Goal: Information Seeking & Learning: Learn about a topic

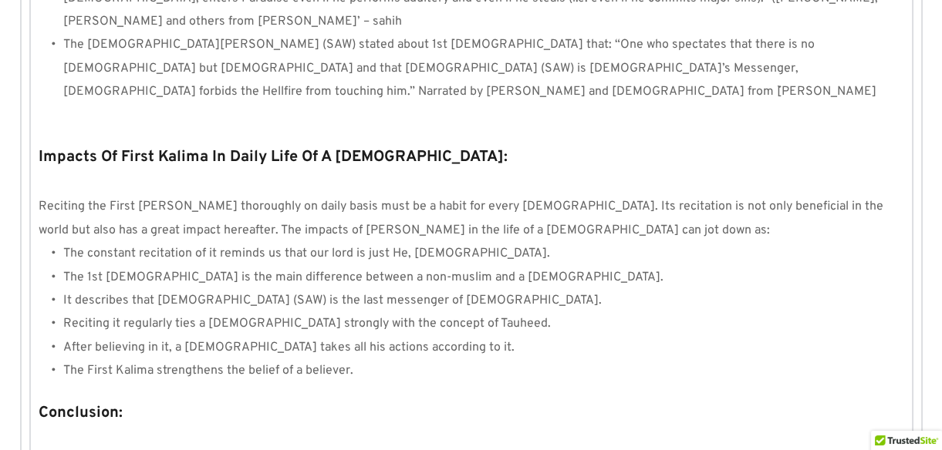
scroll to position [1531, 0]
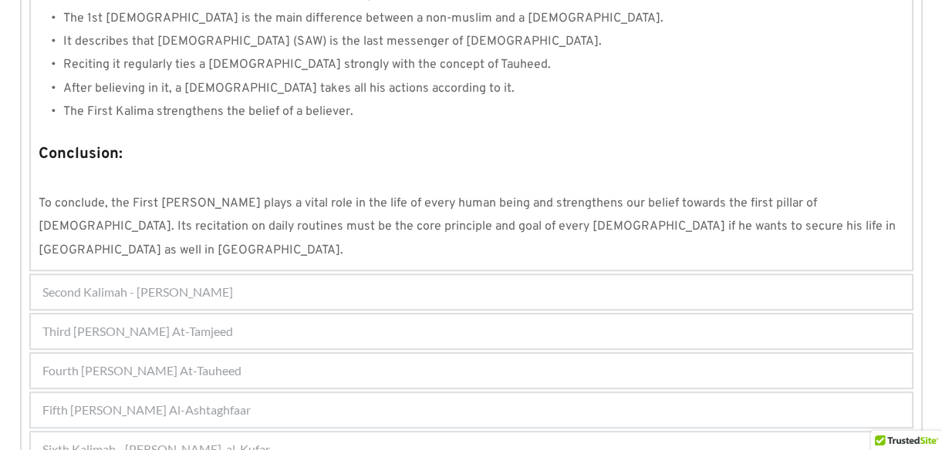
click at [131, 362] on span "Fourth [PERSON_NAME] At-Tauheed" at bounding box center [141, 371] width 199 height 19
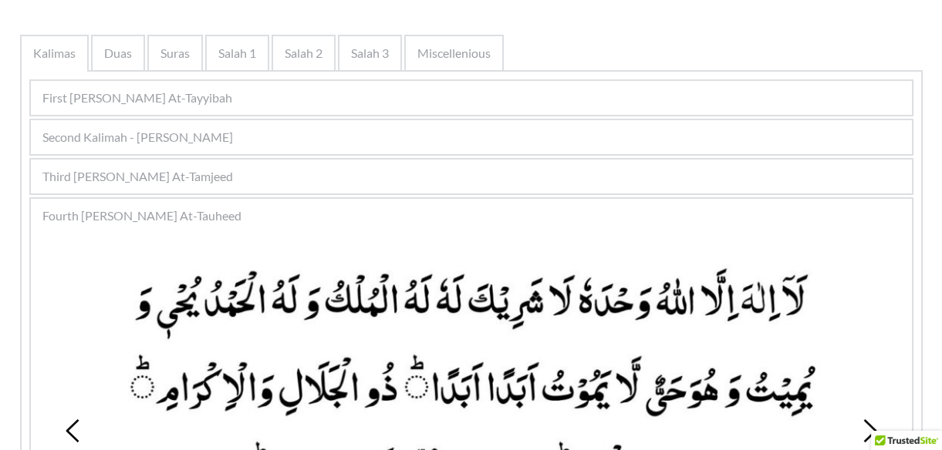
scroll to position [294, 0]
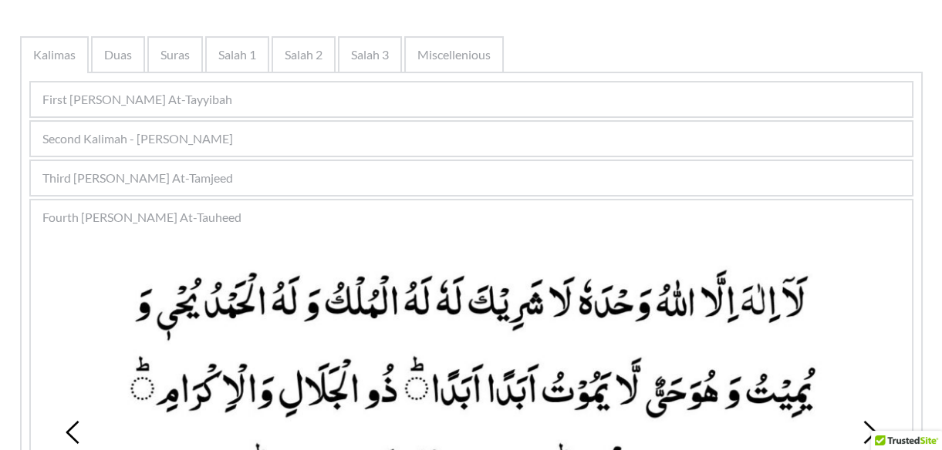
click at [150, 169] on span "Third [PERSON_NAME] At-Tamjeed" at bounding box center [137, 178] width 190 height 19
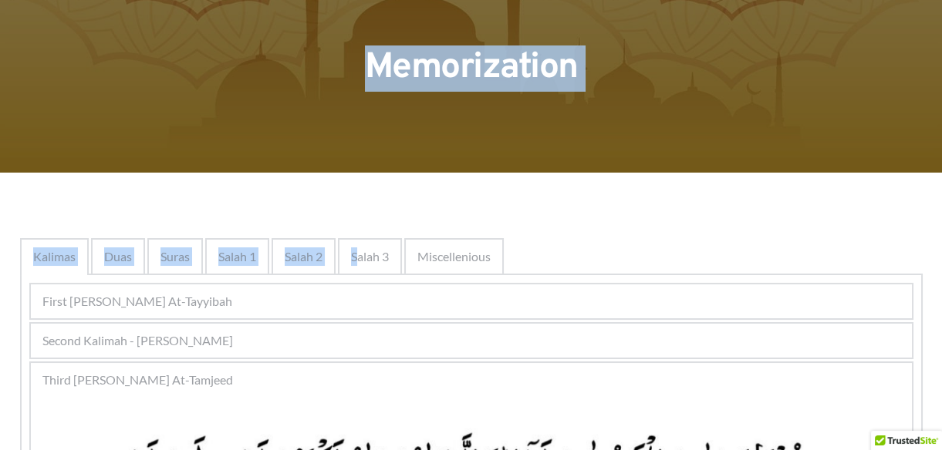
scroll to position [0, 0]
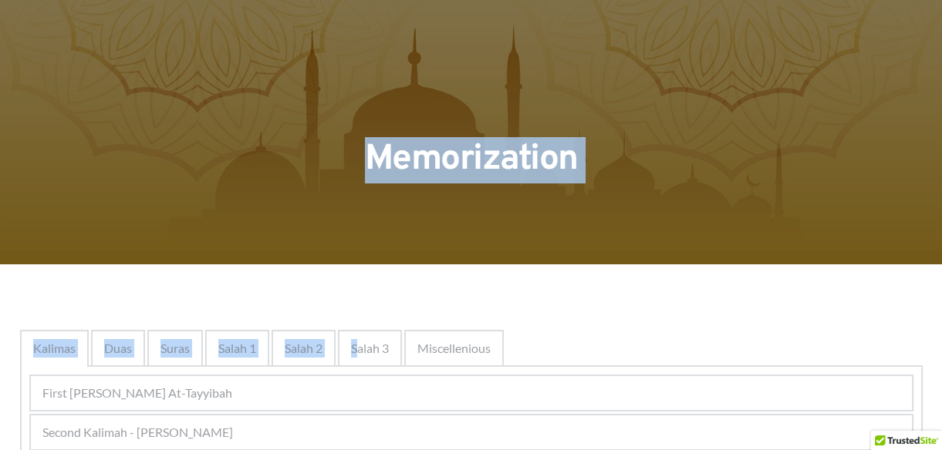
drag, startPoint x: 359, startPoint y: 11, endPoint x: 356, endPoint y: 53, distance: 42.5
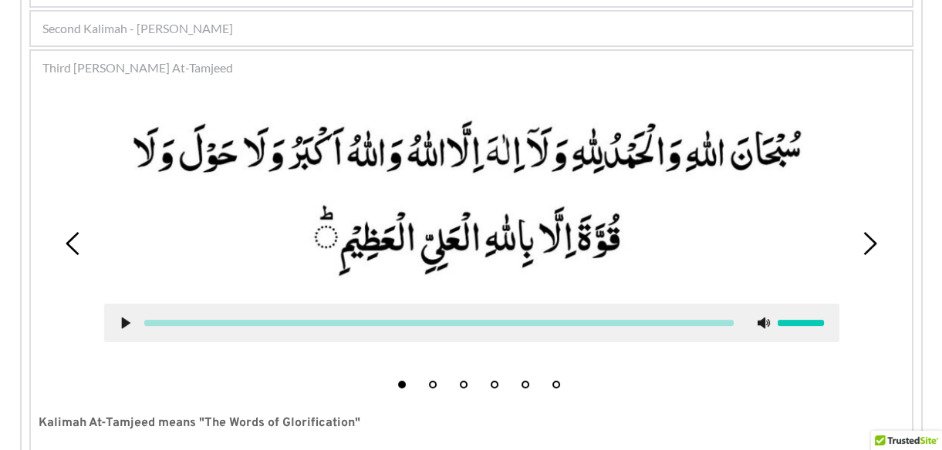
scroll to position [381, 0]
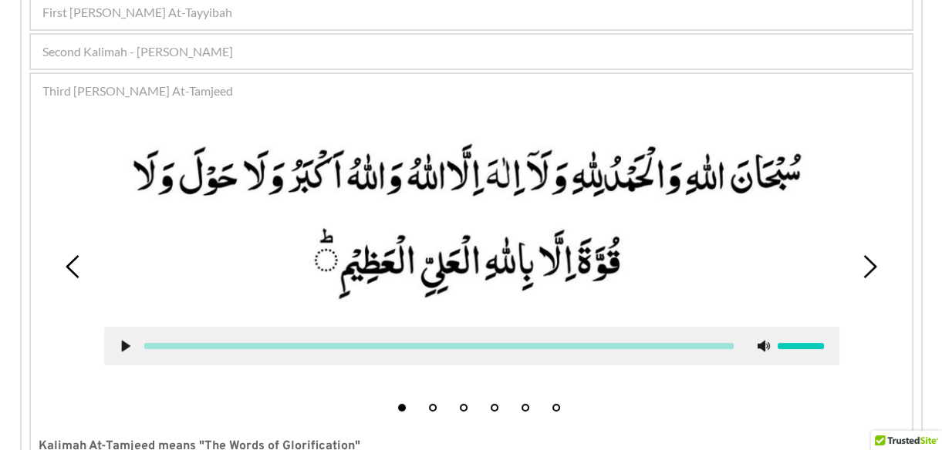
click at [868, 261] on icon at bounding box center [869, 266] width 23 height 23
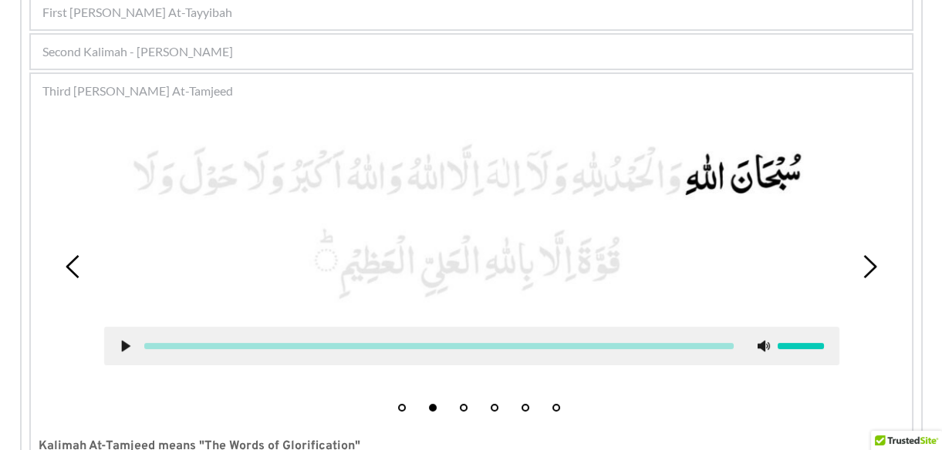
click at [872, 261] on use at bounding box center [869, 266] width 13 height 23
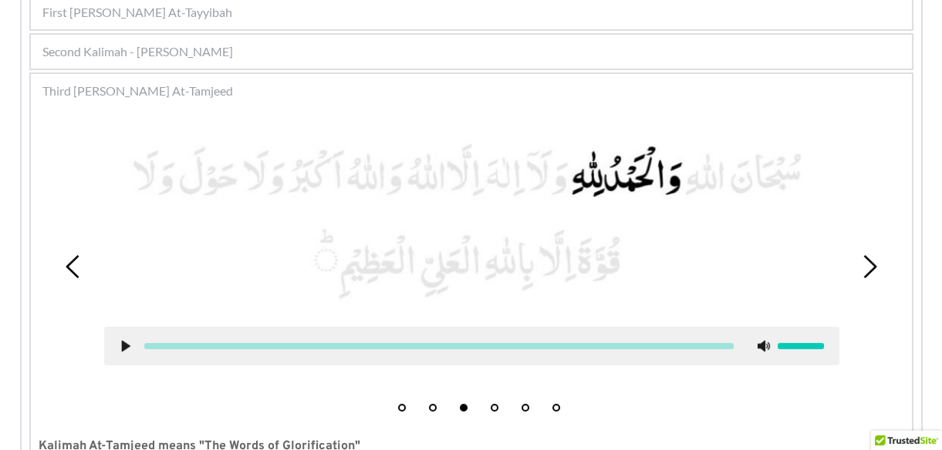
click at [872, 264] on icon at bounding box center [869, 266] width 23 height 23
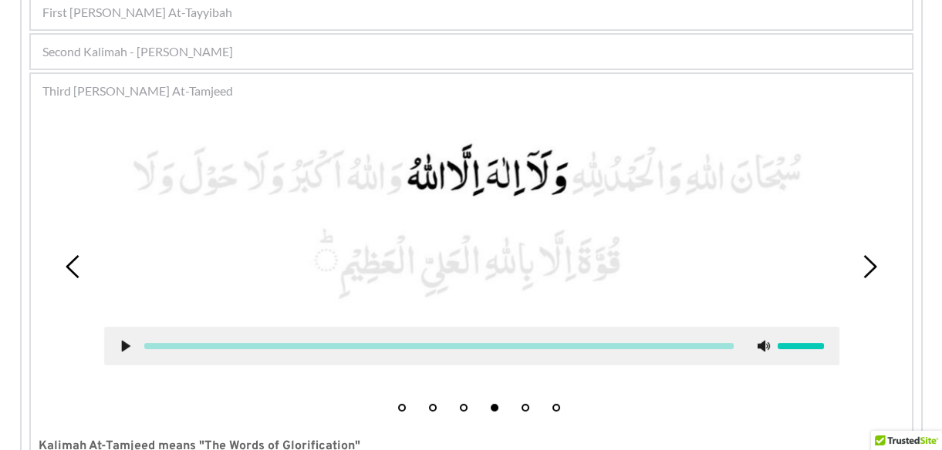
click at [869, 255] on icon at bounding box center [869, 266] width 23 height 23
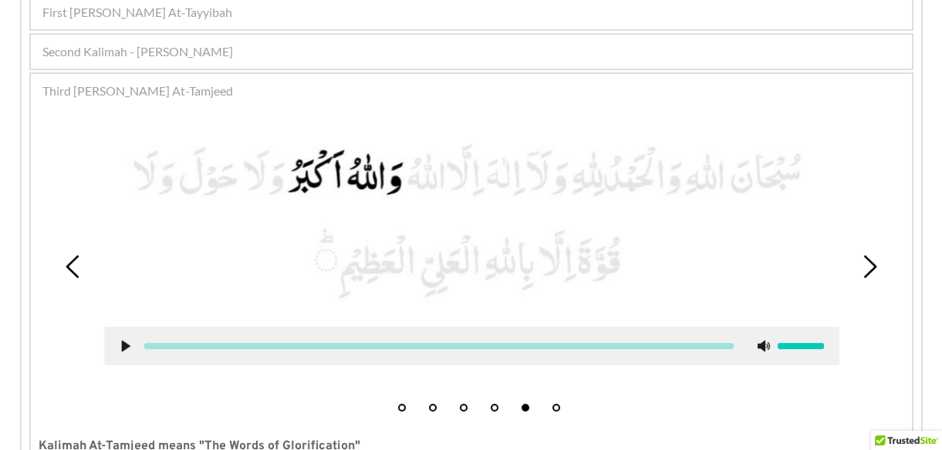
click at [868, 260] on use at bounding box center [869, 266] width 13 height 23
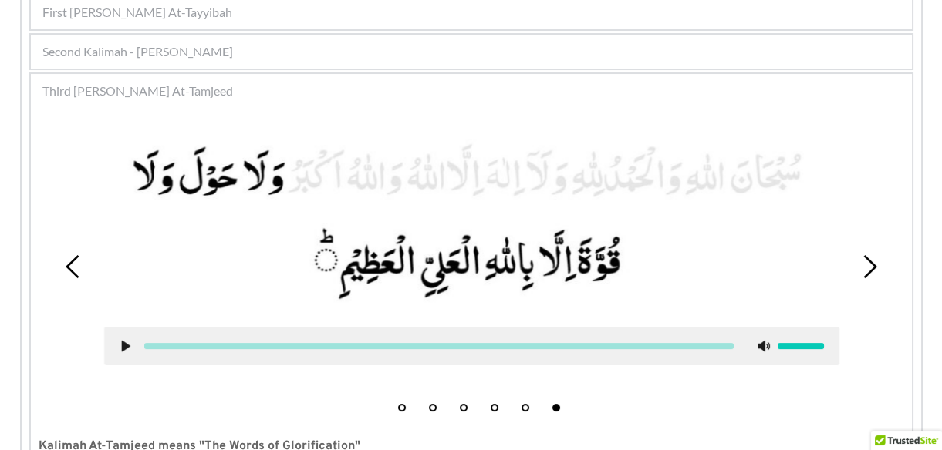
click at [872, 263] on use at bounding box center [869, 266] width 13 height 23
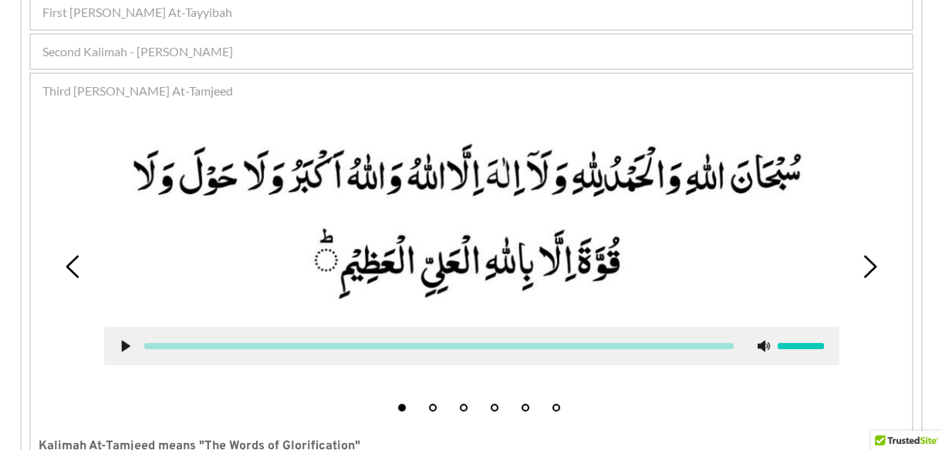
click at [66, 268] on icon at bounding box center [73, 266] width 23 height 23
